Goal: Information Seeking & Learning: Check status

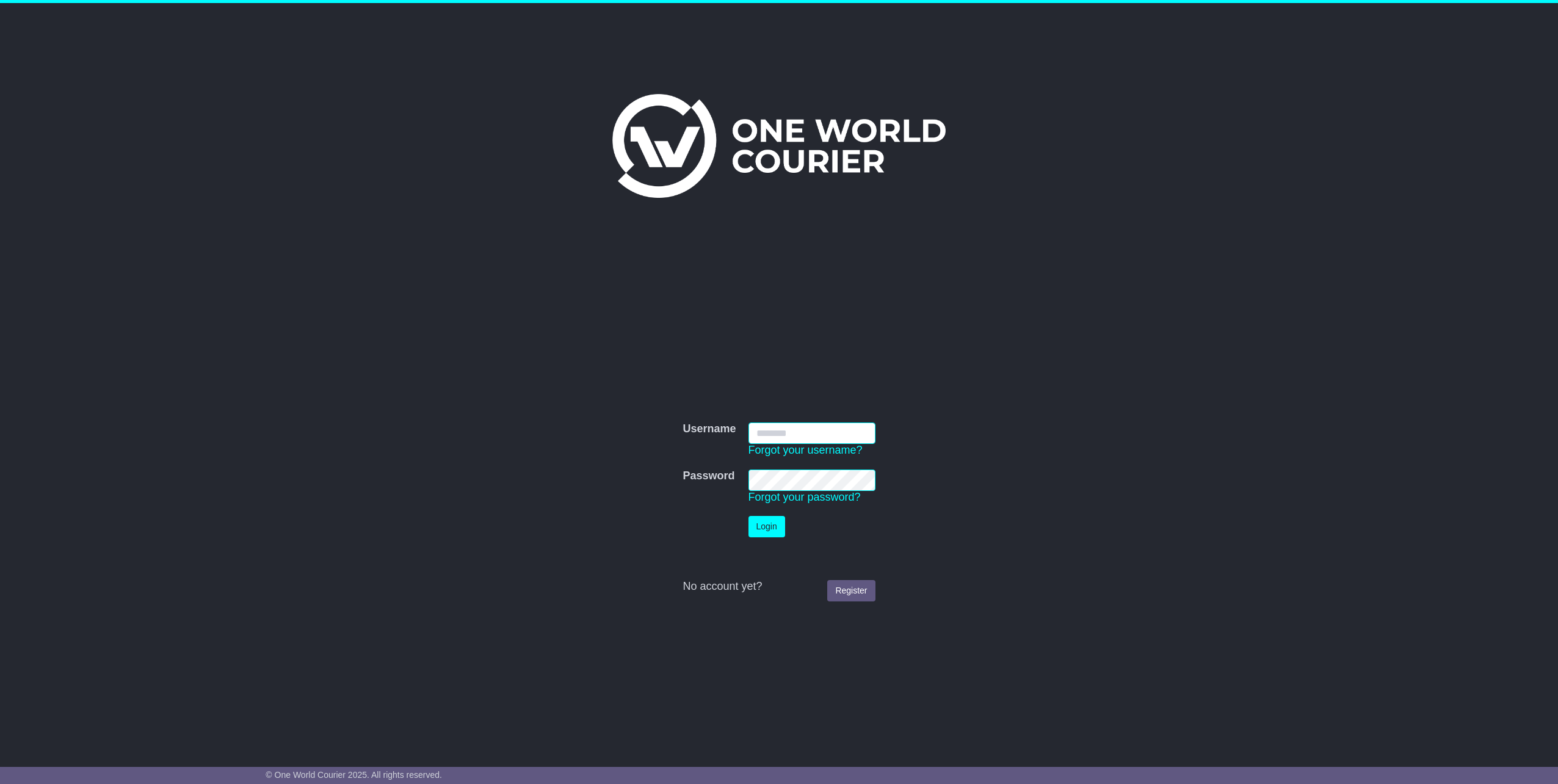
type input "**********"
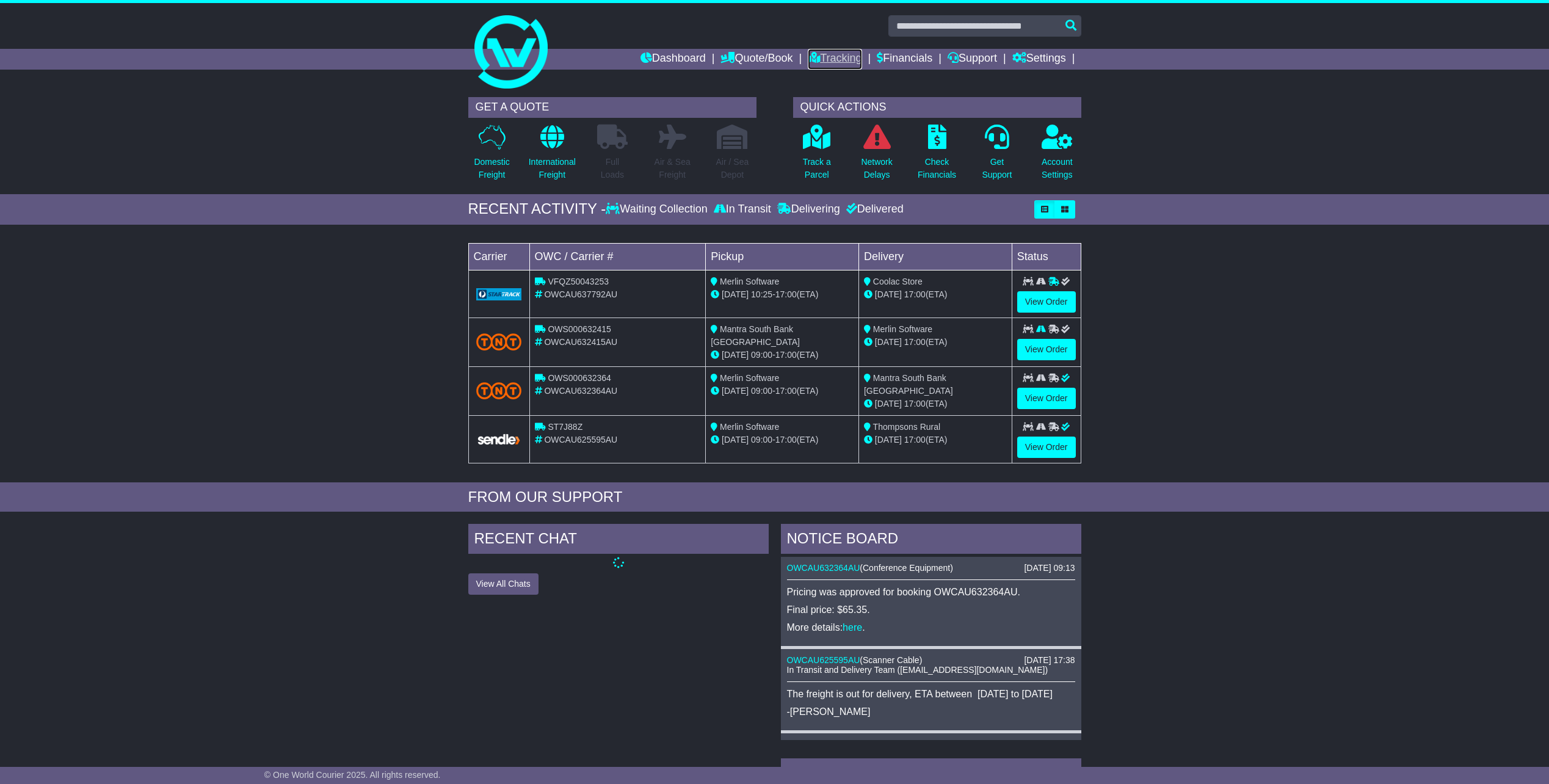
click at [841, 56] on link "Tracking" at bounding box center [835, 59] width 54 height 21
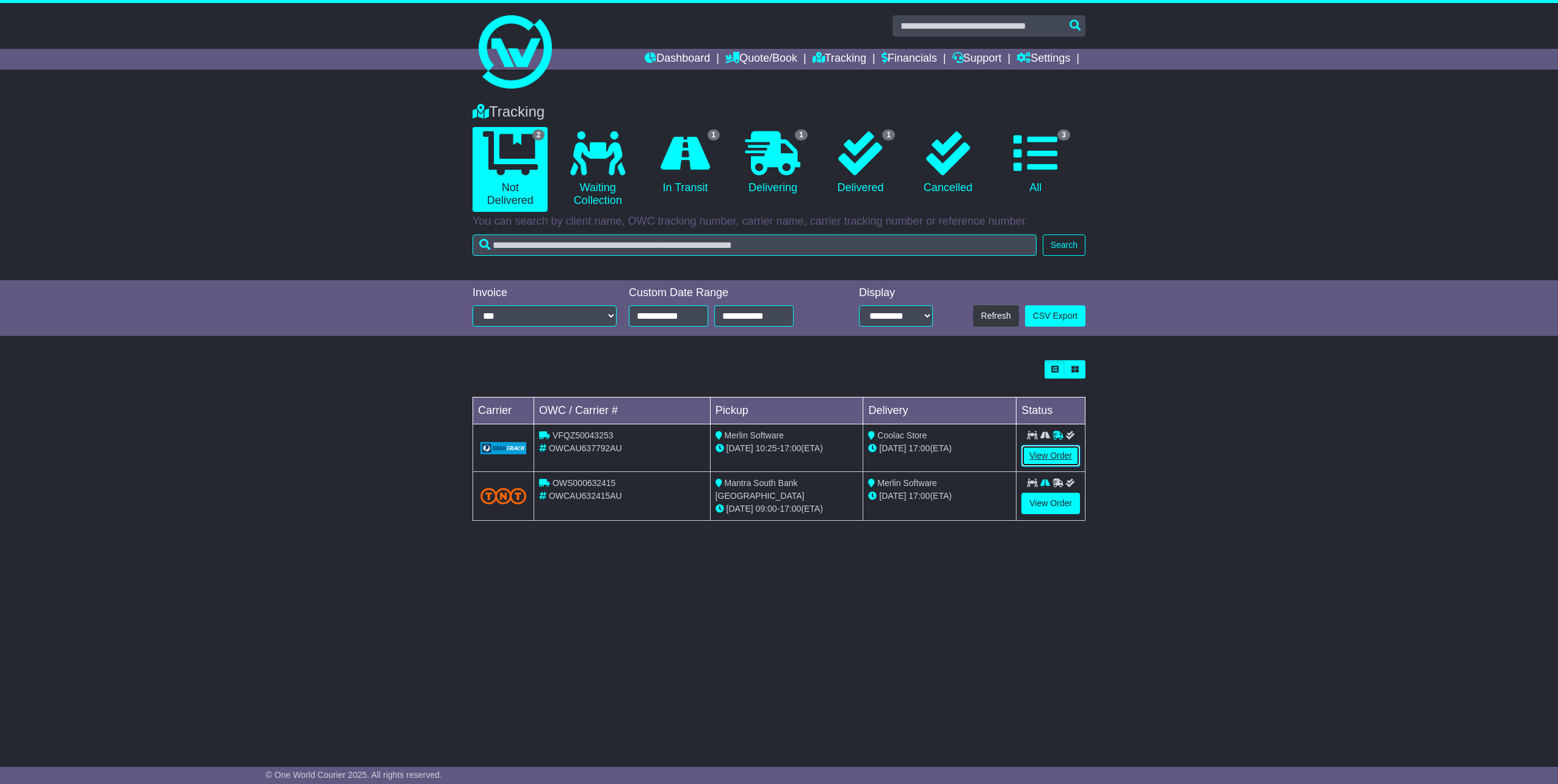
click at [1040, 456] on link "View Order" at bounding box center [1051, 455] width 59 height 21
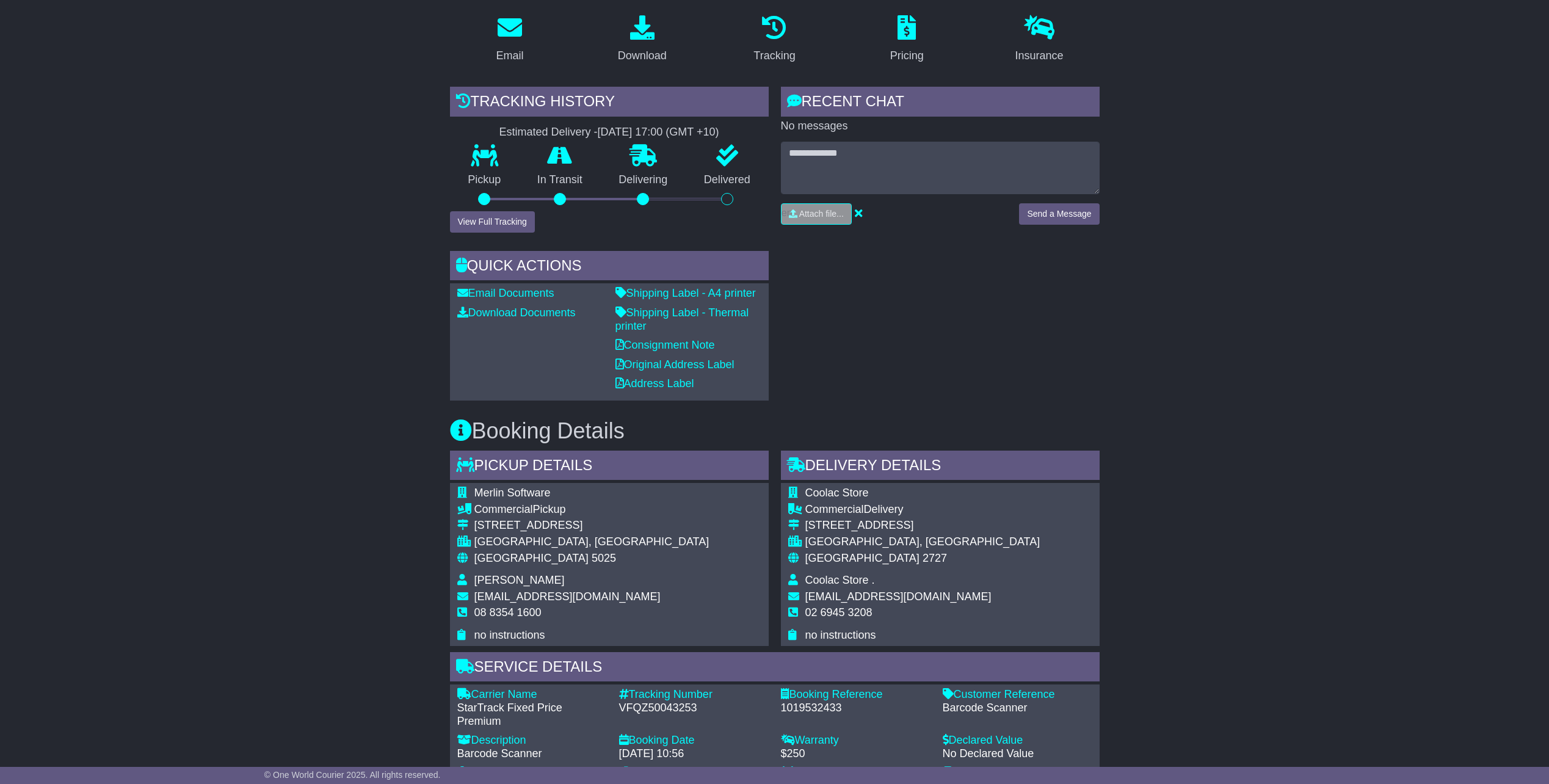
scroll to position [366, 0]
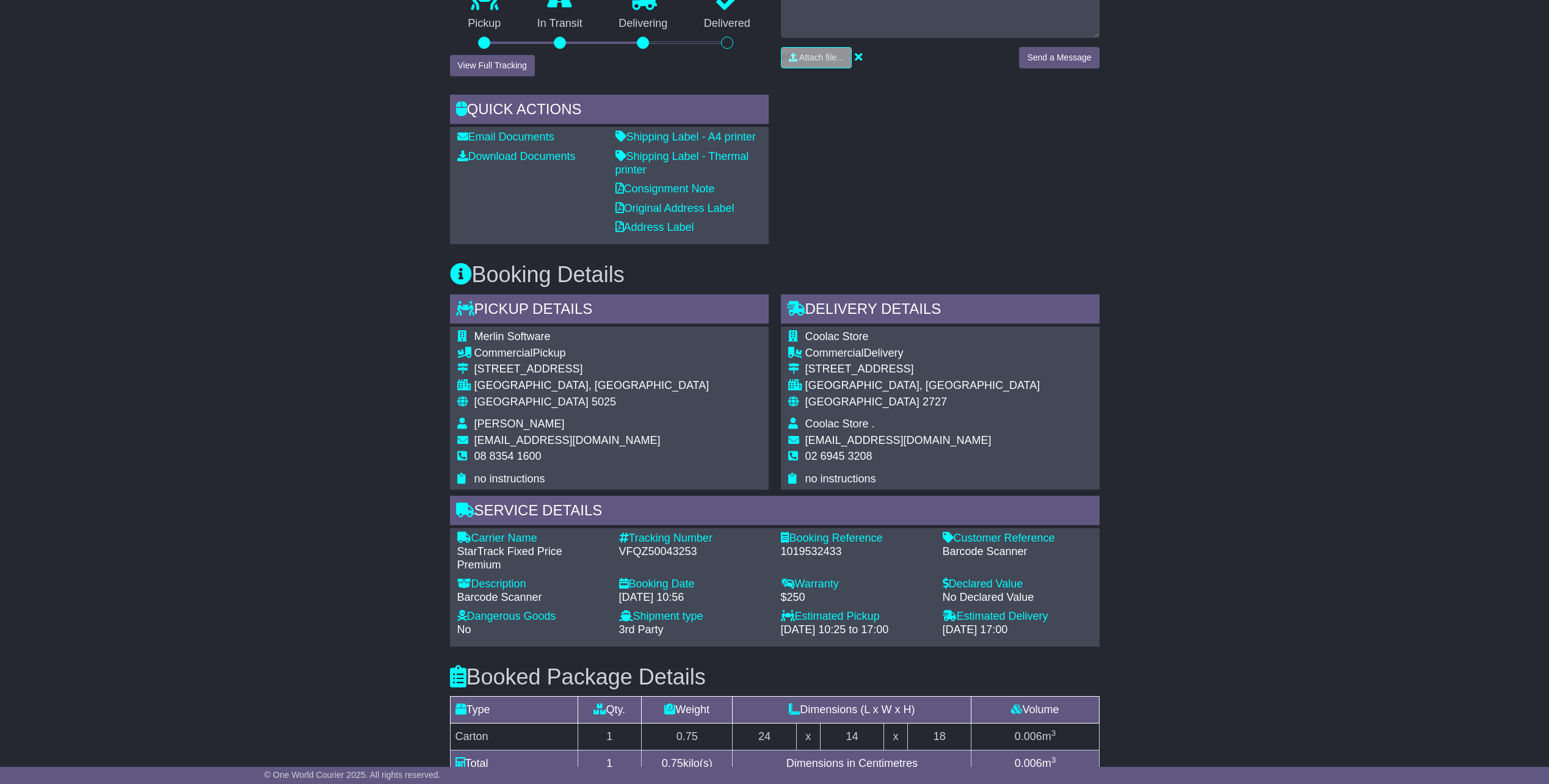
click at [659, 552] on div "VFQZ50043253" at bounding box center [694, 552] width 150 height 13
copy div "VFQZ50043253"
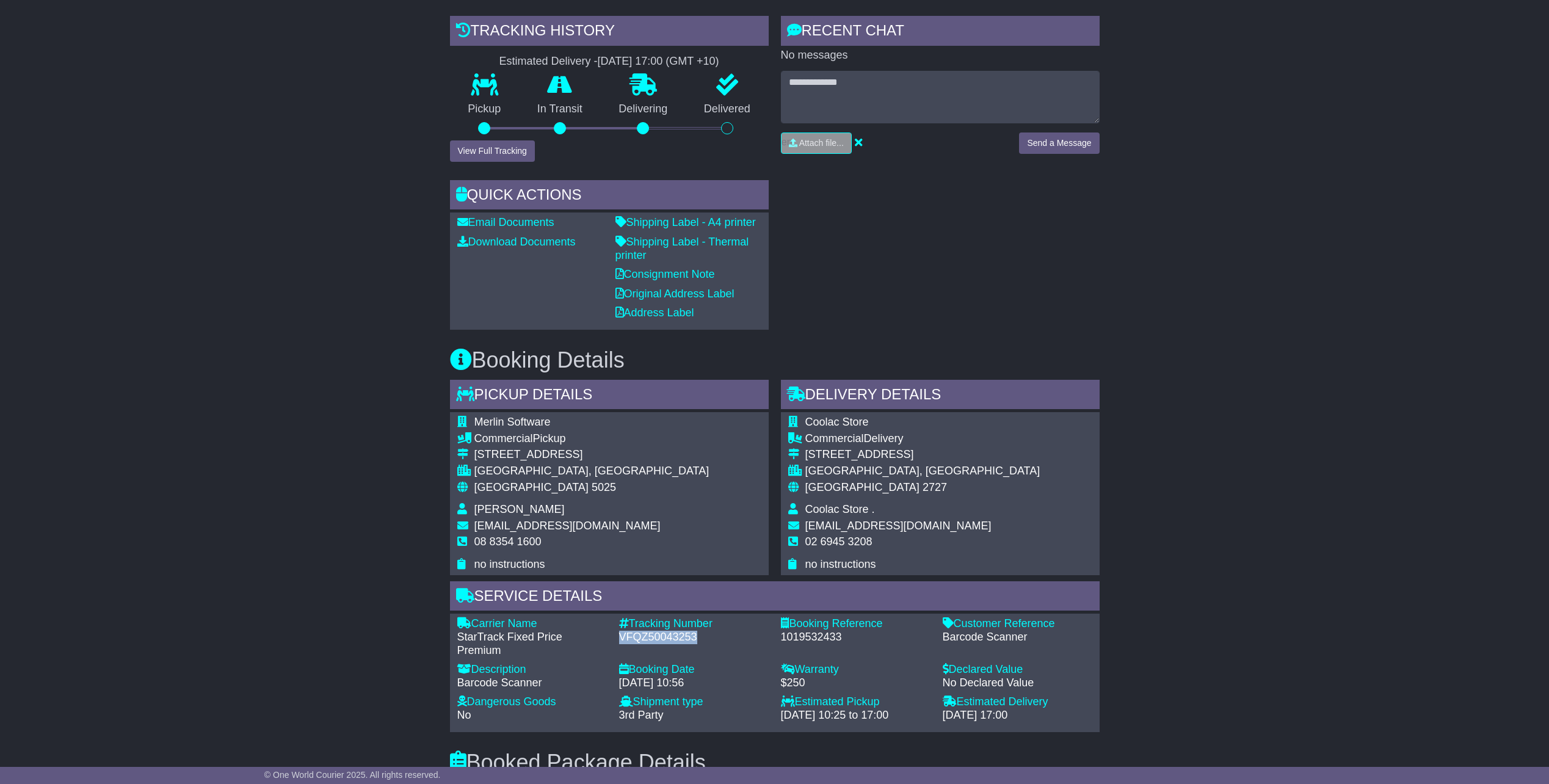
scroll to position [183, 0]
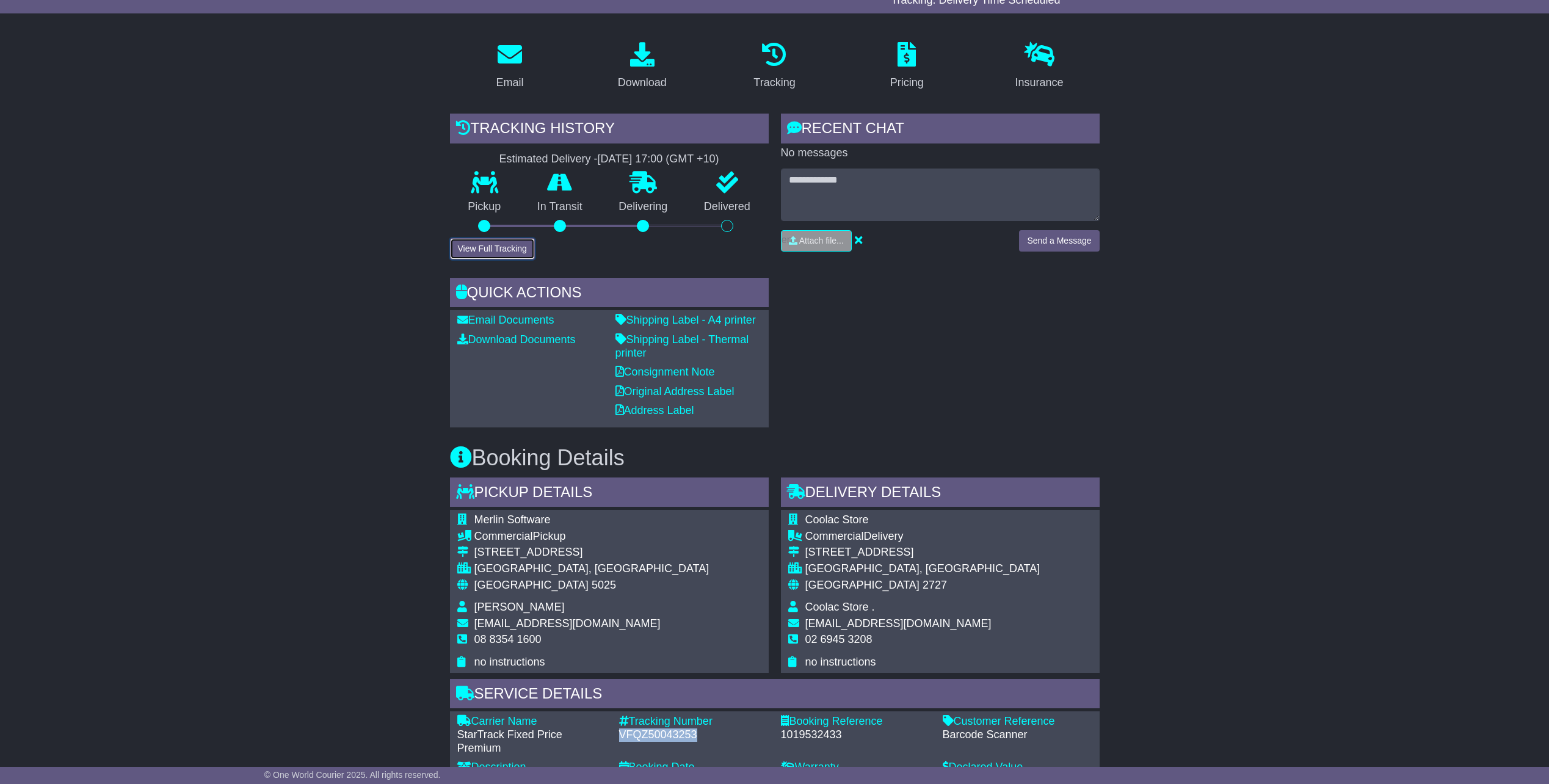
click at [486, 248] on button "View Full Tracking" at bounding box center [492, 248] width 85 height 21
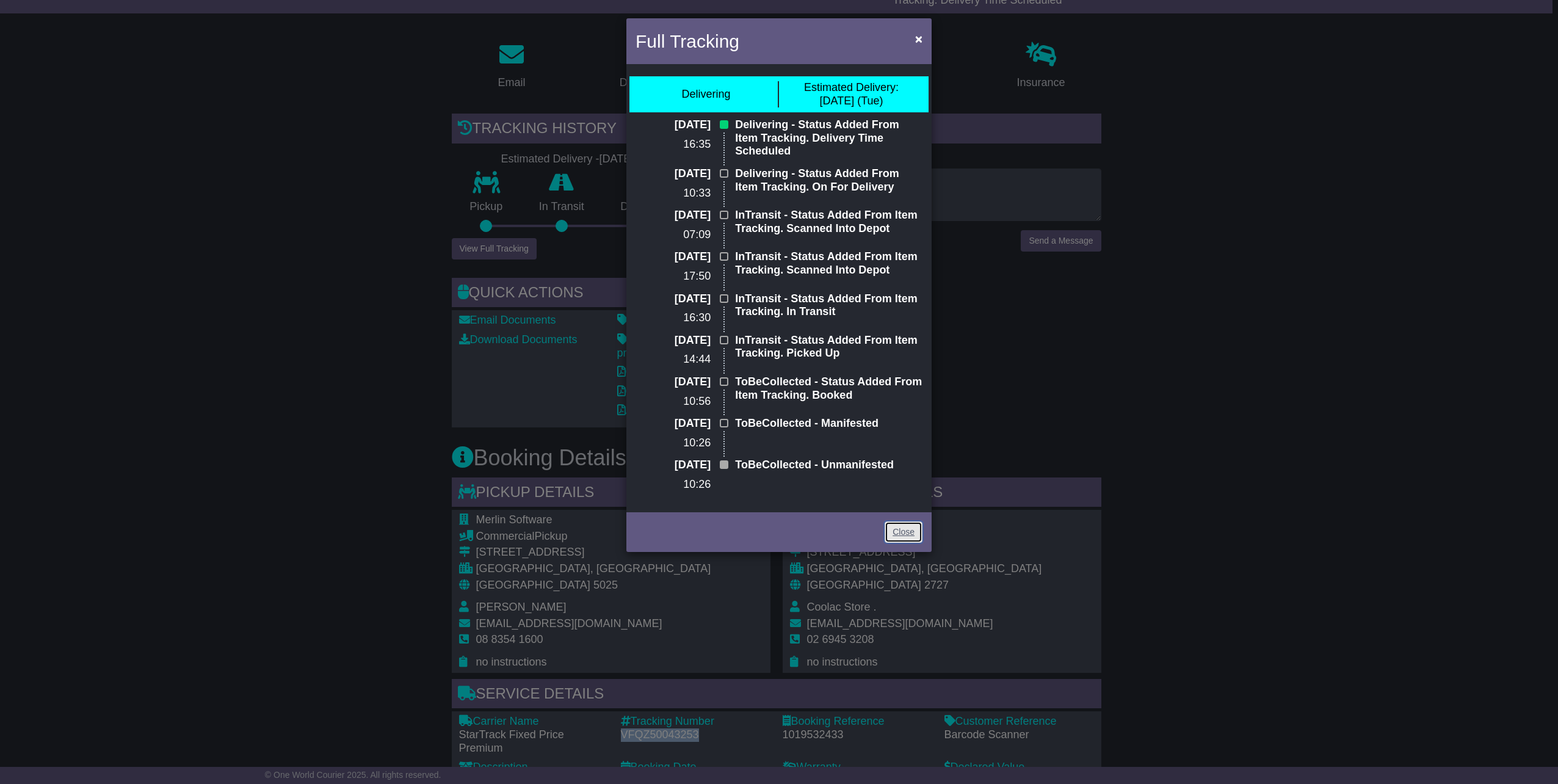
click at [904, 522] on link "Close" at bounding box center [903, 532] width 38 height 21
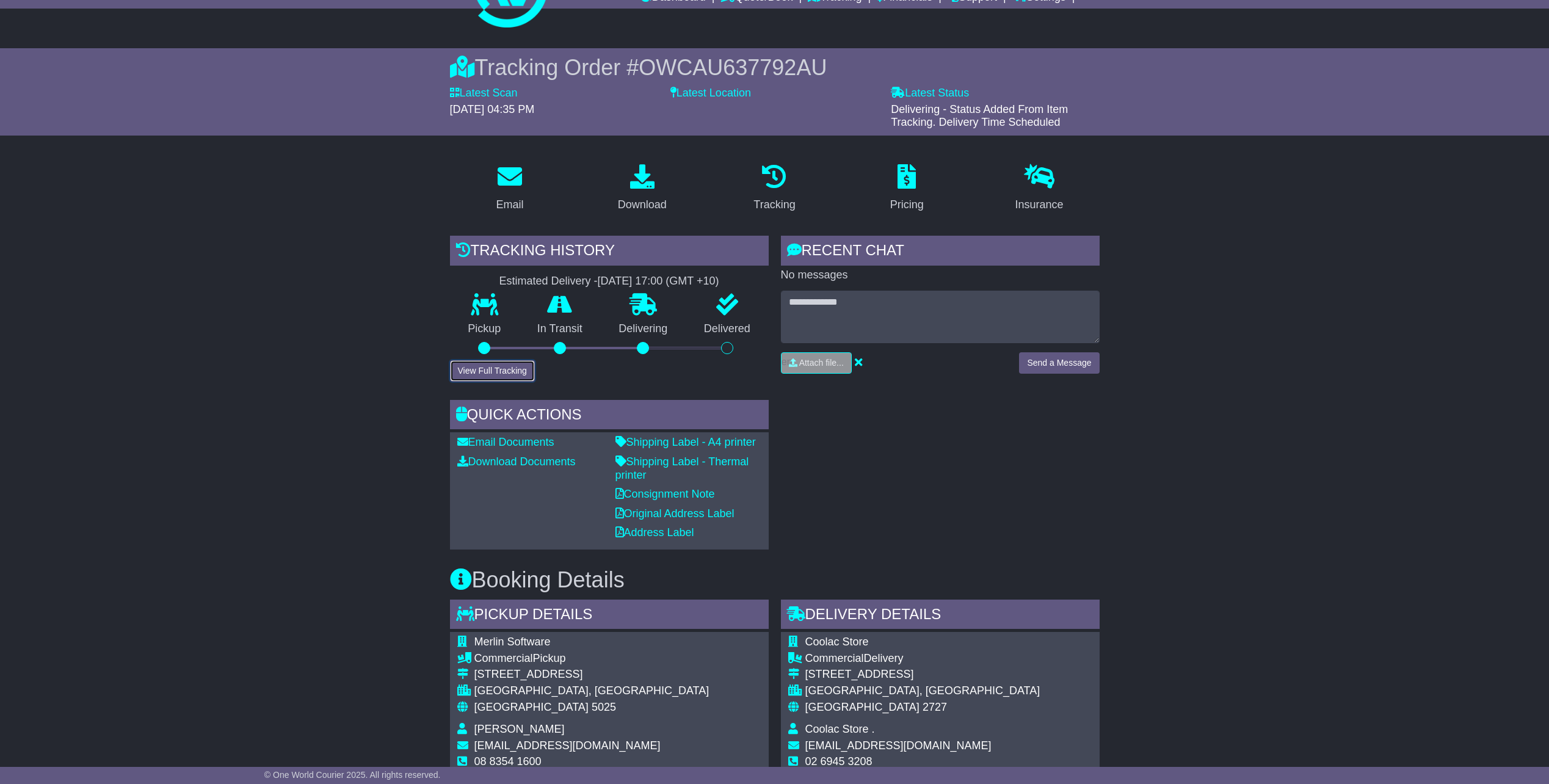
scroll to position [122, 0]
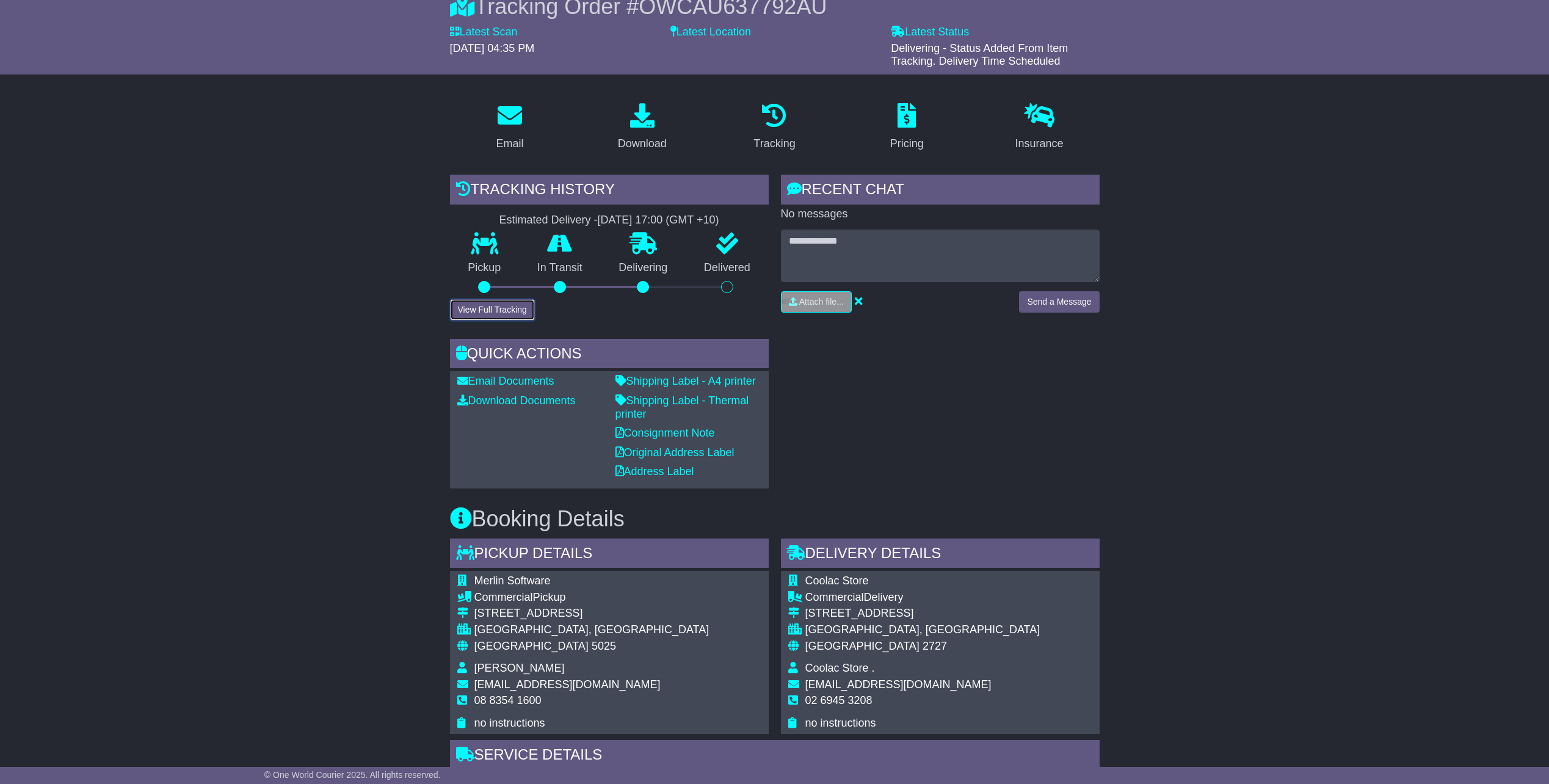
click at [504, 306] on button "View Full Tracking" at bounding box center [492, 310] width 85 height 21
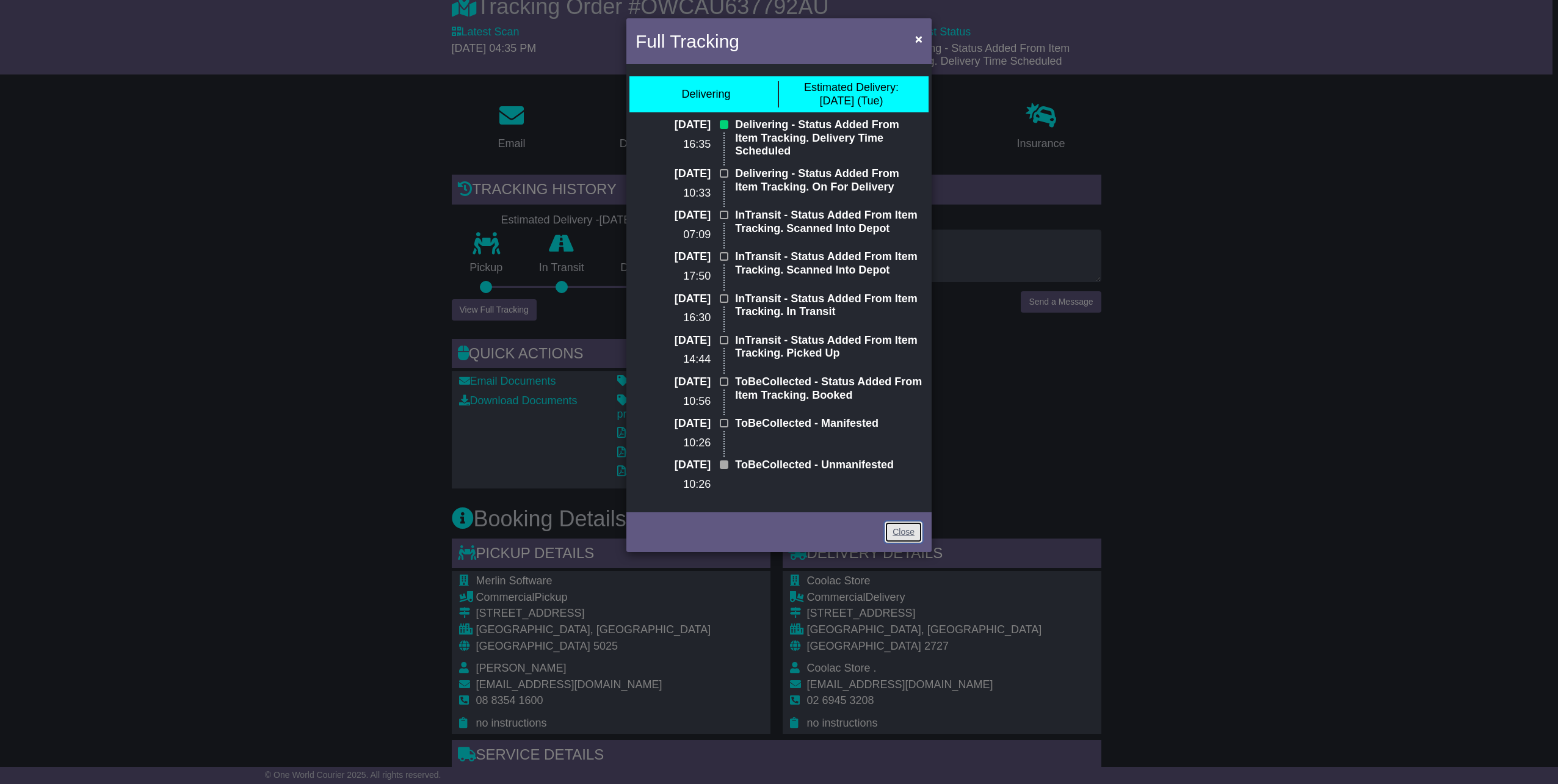
click at [898, 522] on link "Close" at bounding box center [903, 532] width 38 height 21
